Goal: Use online tool/utility: Use online tool/utility

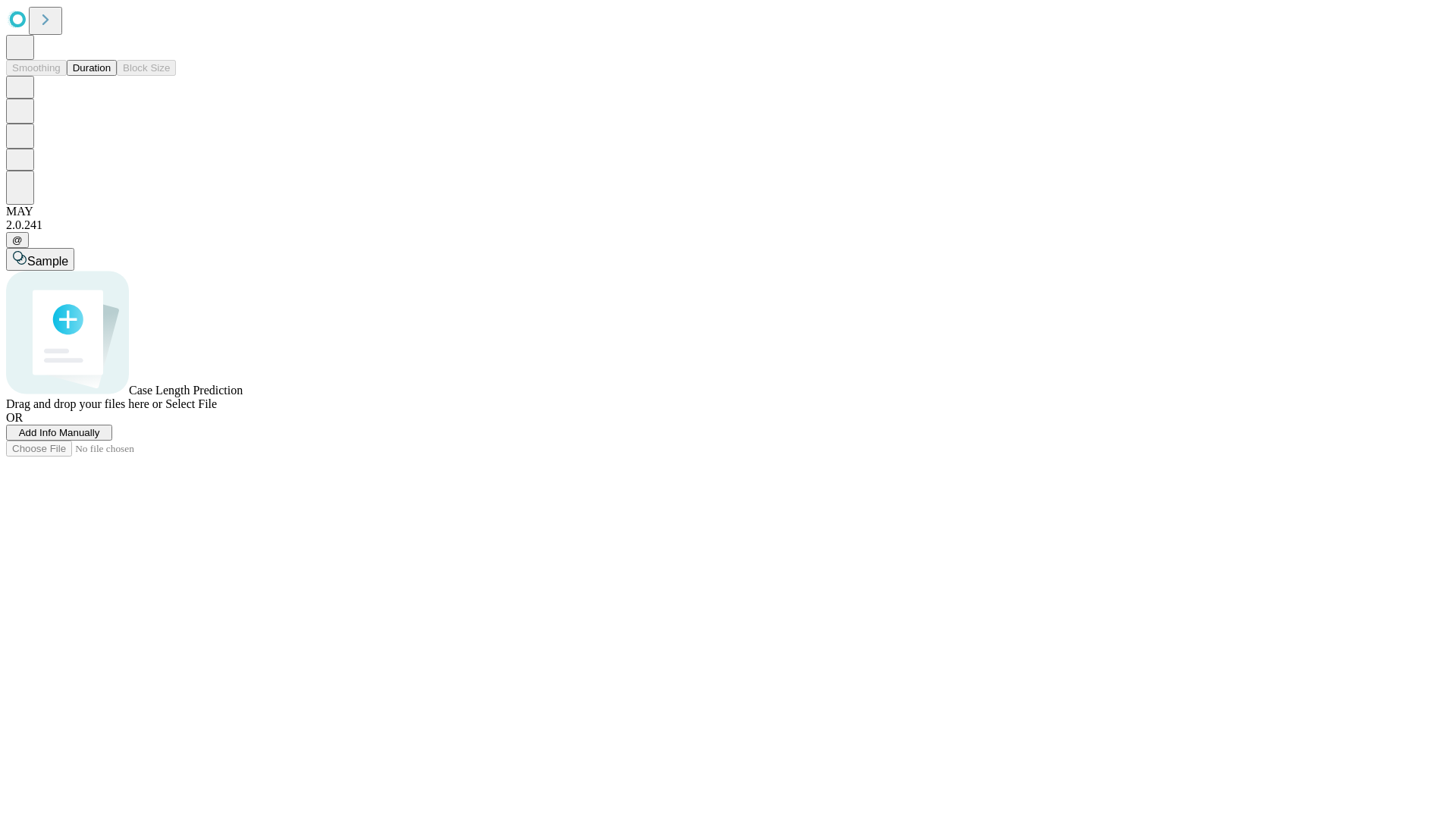
click at [110, 76] on button "Duration" at bounding box center [92, 68] width 50 height 16
click at [100, 438] on span "Add Info Manually" at bounding box center [59, 433] width 81 height 12
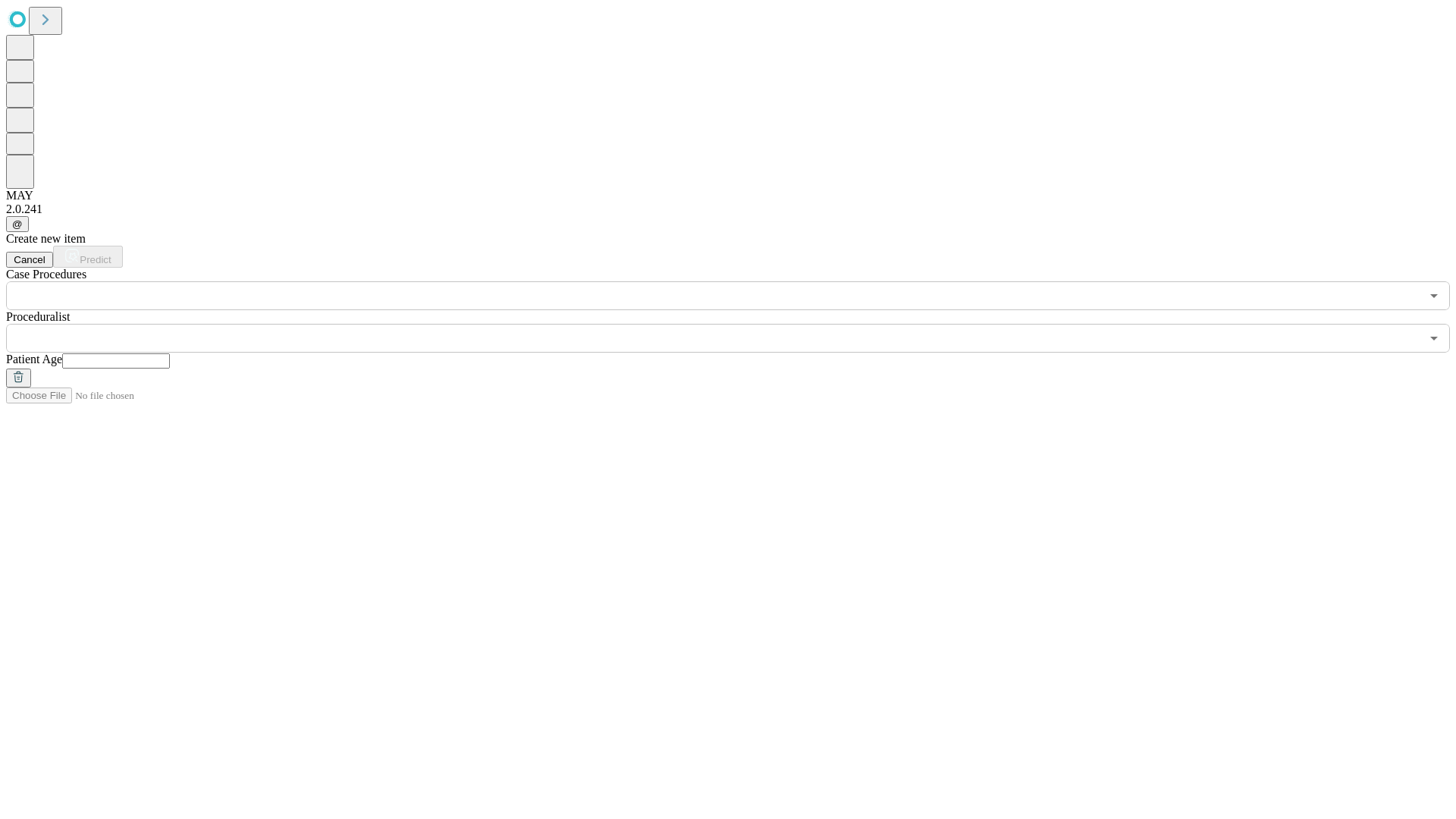
click at [170, 353] on input "text" at bounding box center [116, 361] width 108 height 15
type input "**"
click at [739, 324] on input "text" at bounding box center [713, 338] width 1414 height 28
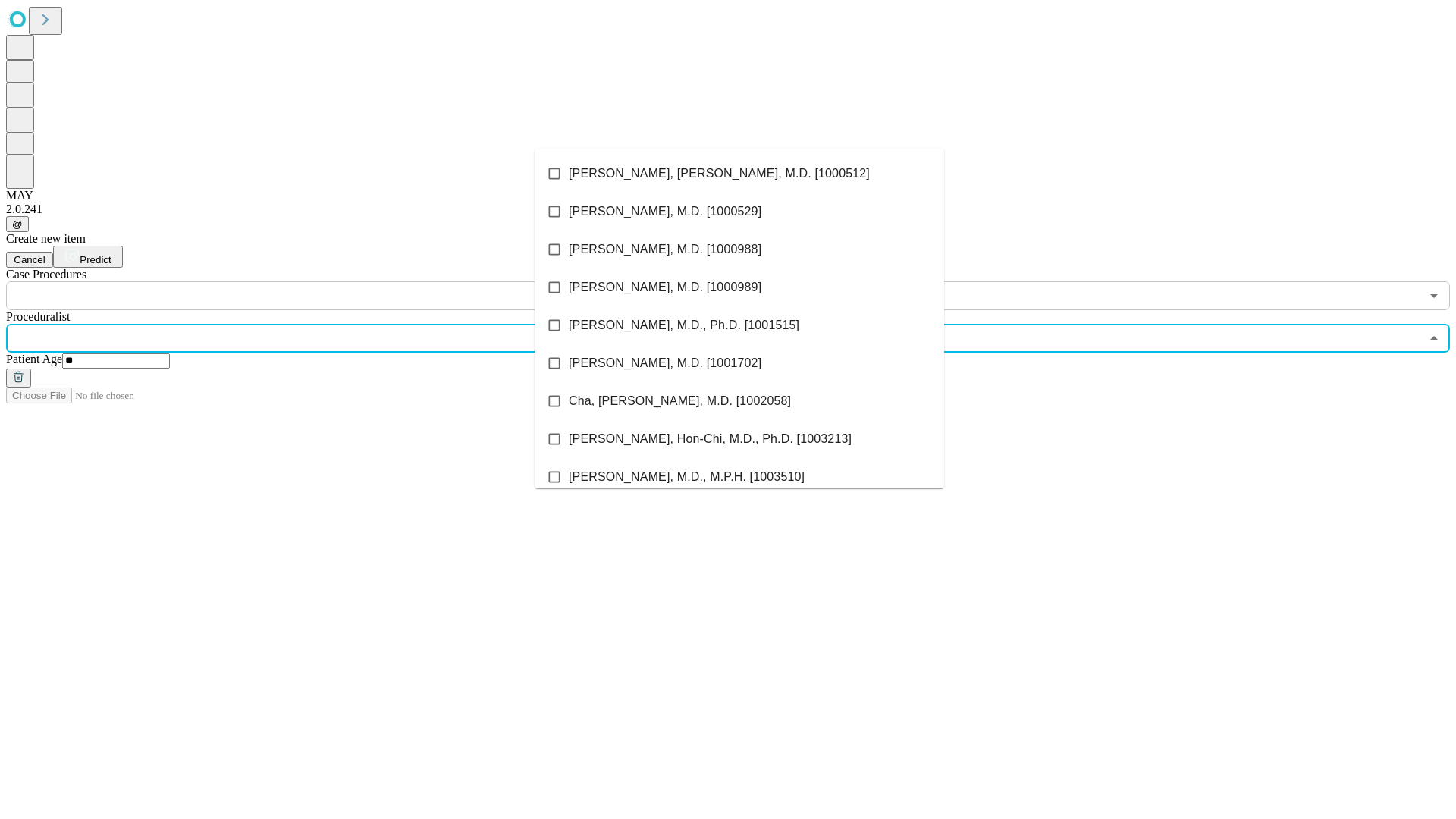
click at [740, 174] on li "[PERSON_NAME], [PERSON_NAME], M.D. [1000512]" at bounding box center [740, 174] width 409 height 38
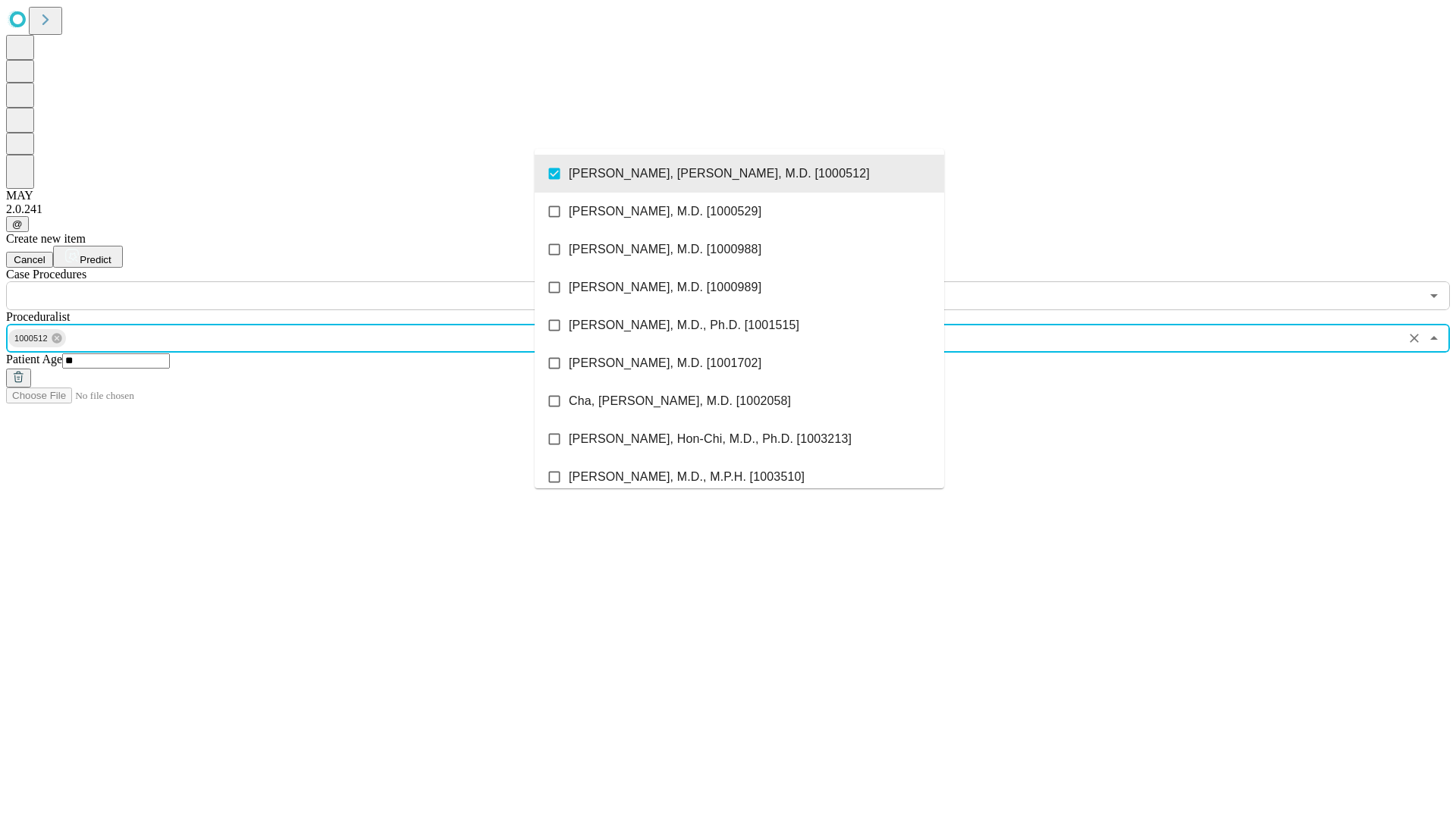
click at [319, 281] on input "text" at bounding box center [713, 296] width 1414 height 28
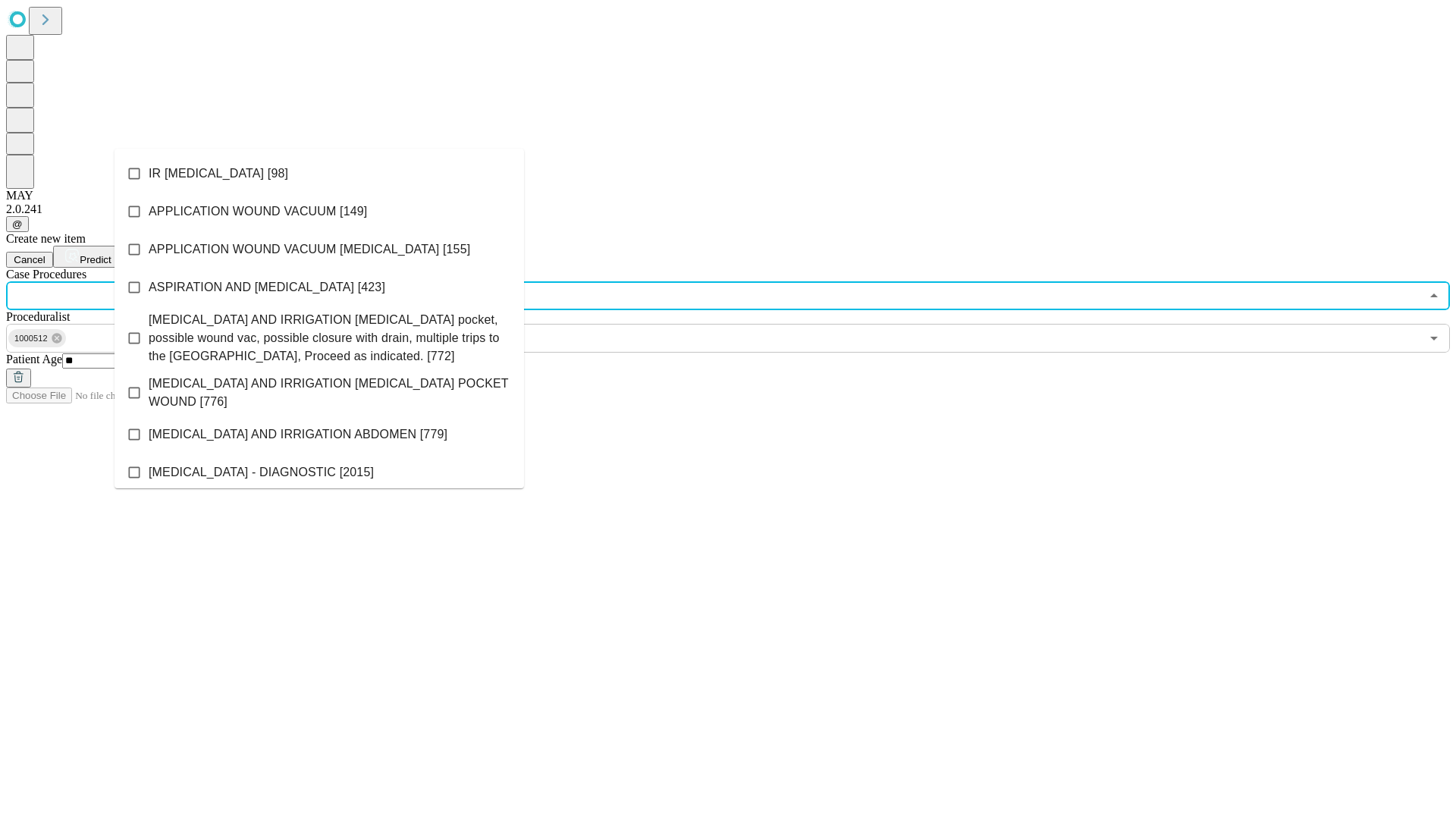
click at [320, 174] on li "IR [MEDICAL_DATA] [98]" at bounding box center [320, 174] width 409 height 38
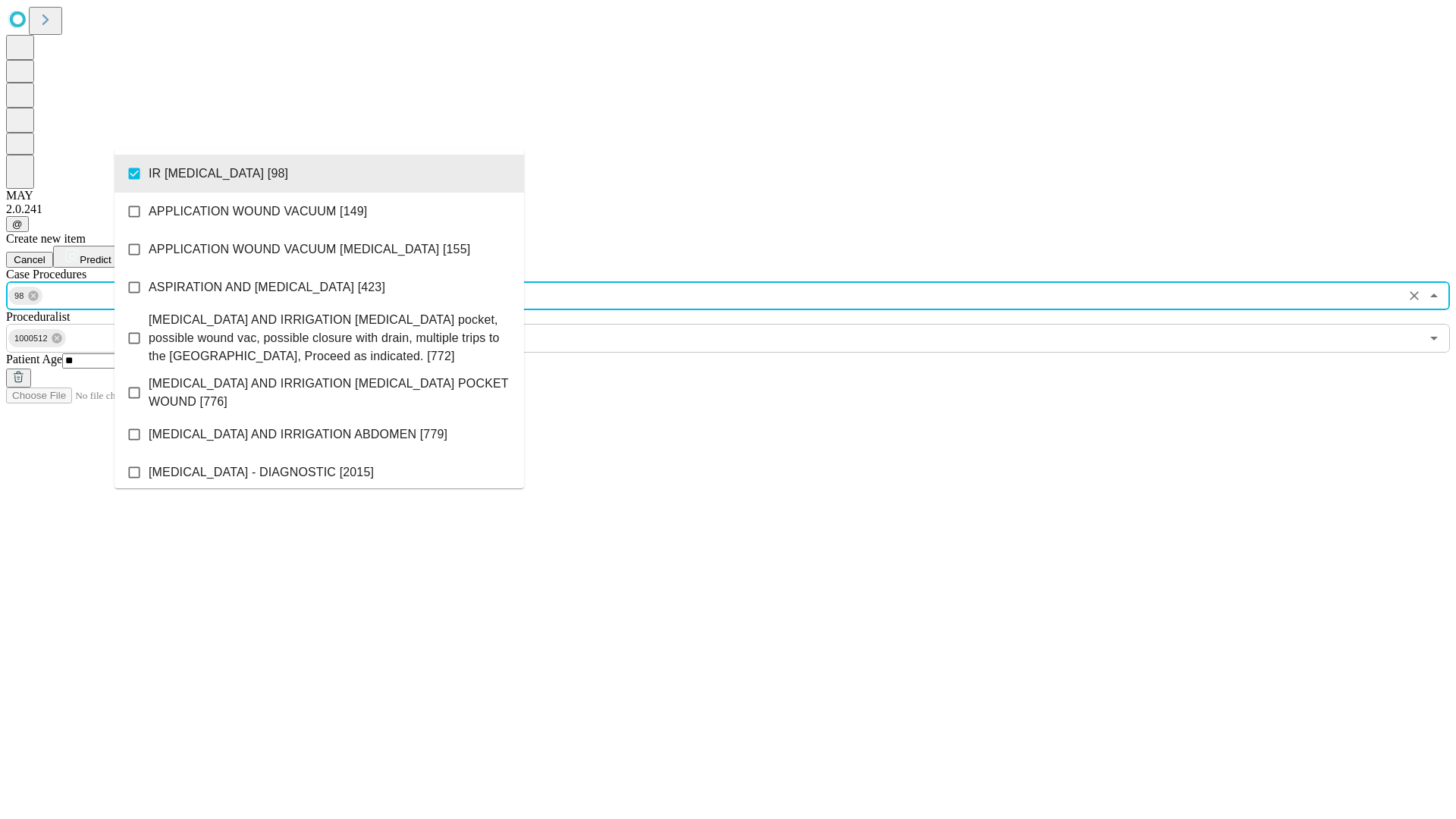
click at [110, 254] on span "Predict" at bounding box center [94, 259] width 31 height 12
